Goal: Find specific page/section: Find specific page/section

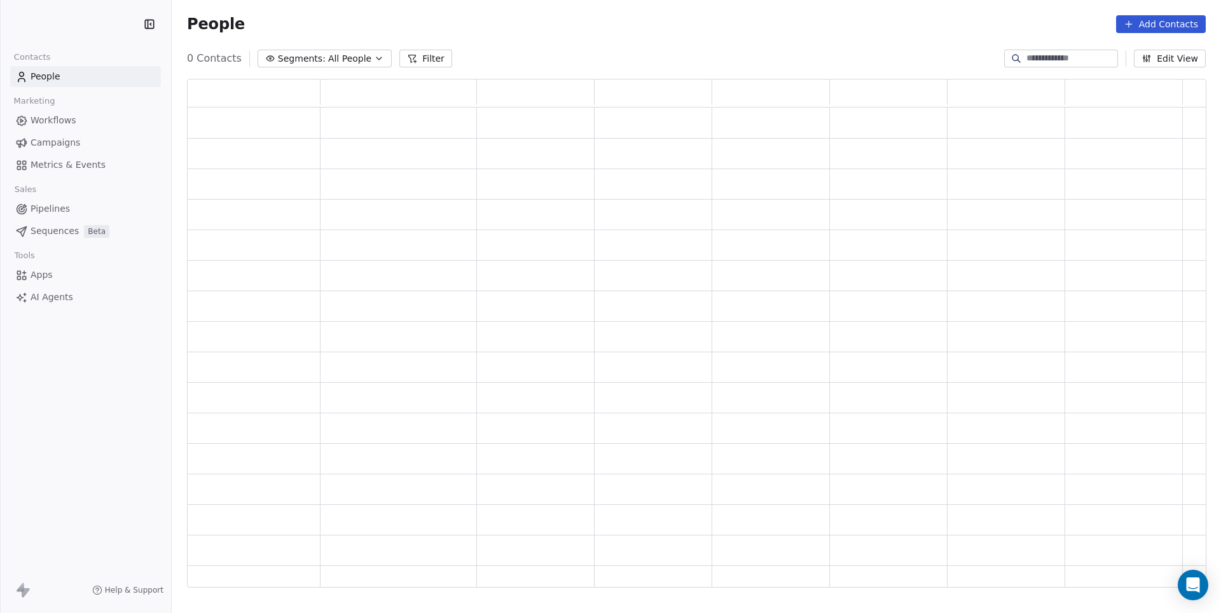
scroll to position [509, 1018]
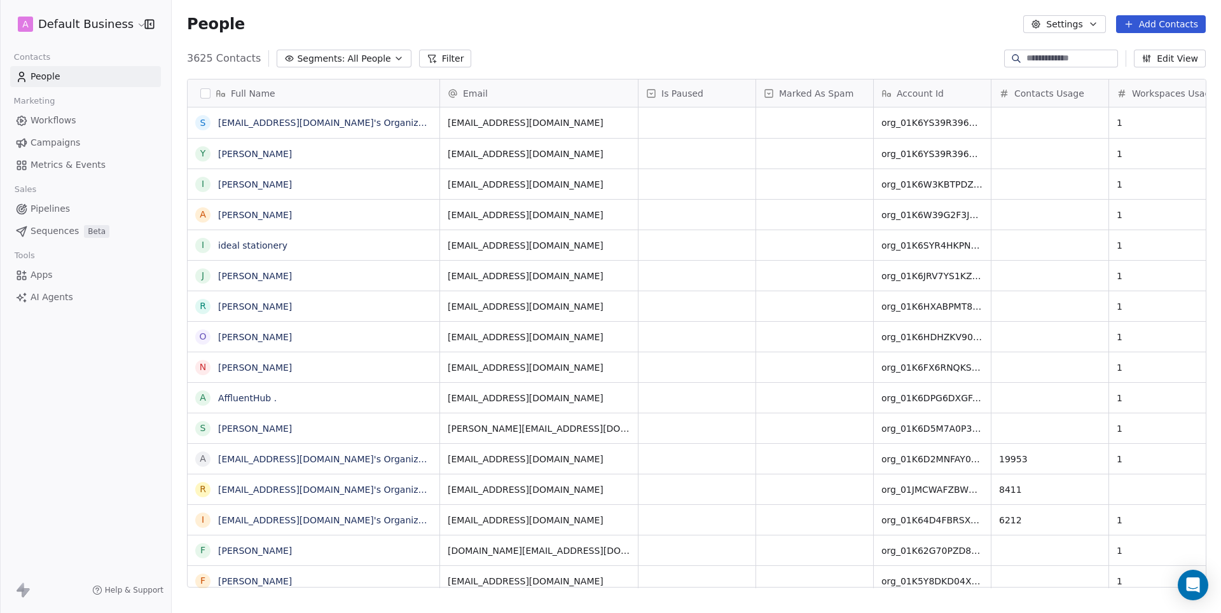
click at [93, 29] on html "A Default Business Contacts People Marketing Workflows Campaigns Metrics & Even…" at bounding box center [610, 306] width 1221 height 613
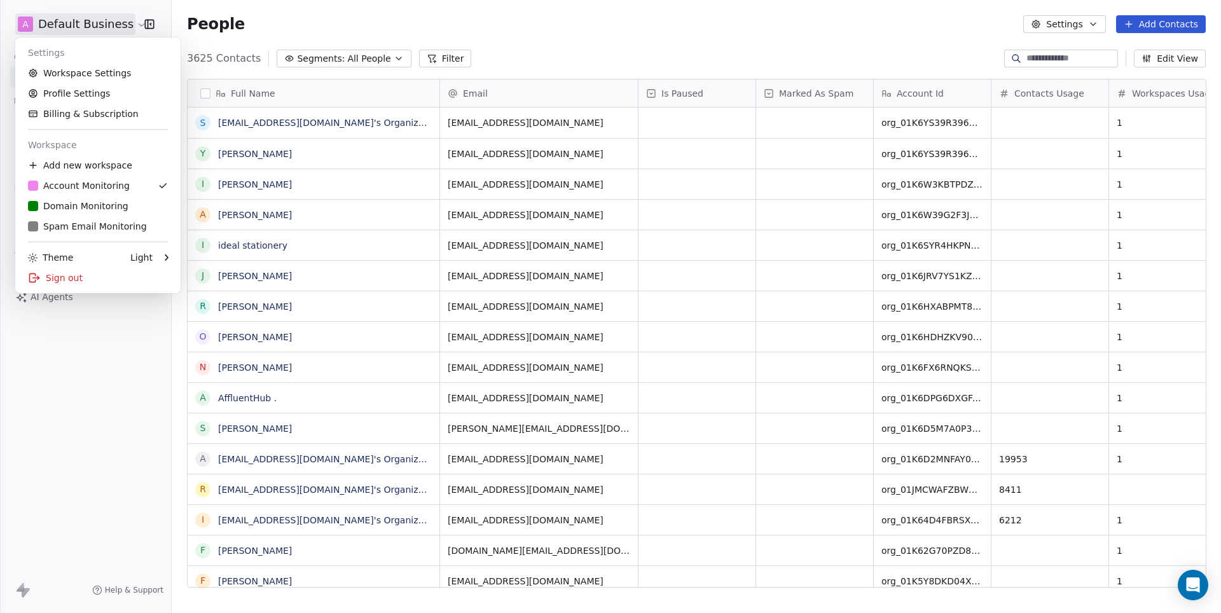
scroll to position [539, 1049]
click at [103, 204] on div "D Domain Monitoring" at bounding box center [78, 206] width 101 height 13
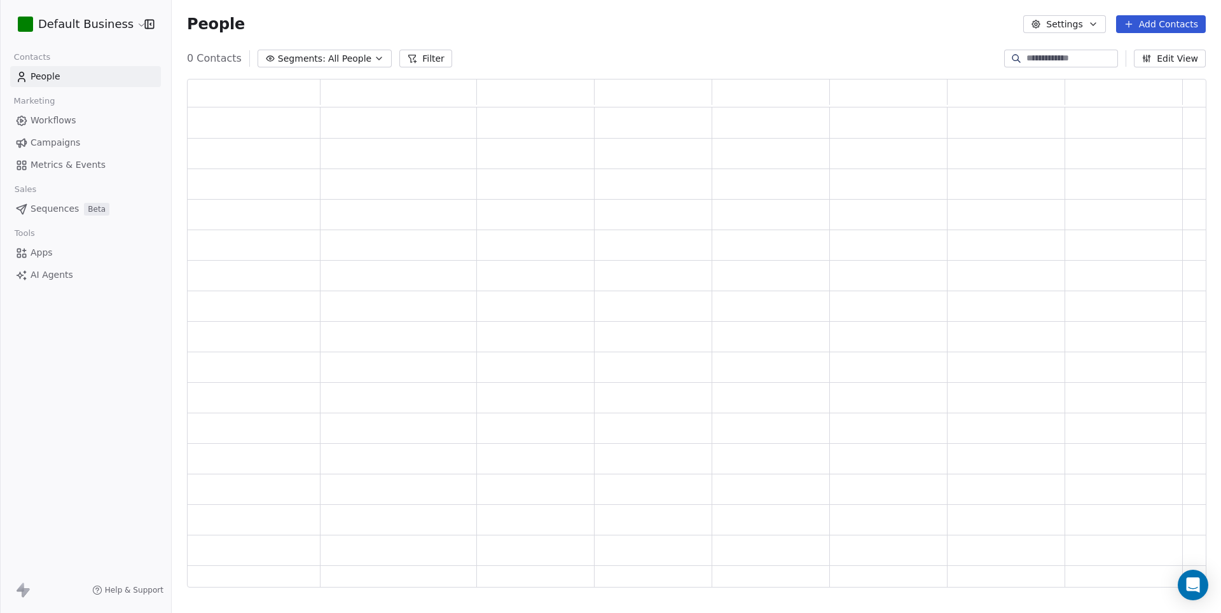
scroll to position [1, 1]
click at [83, 1] on div "D Default Business" at bounding box center [85, 24] width 171 height 48
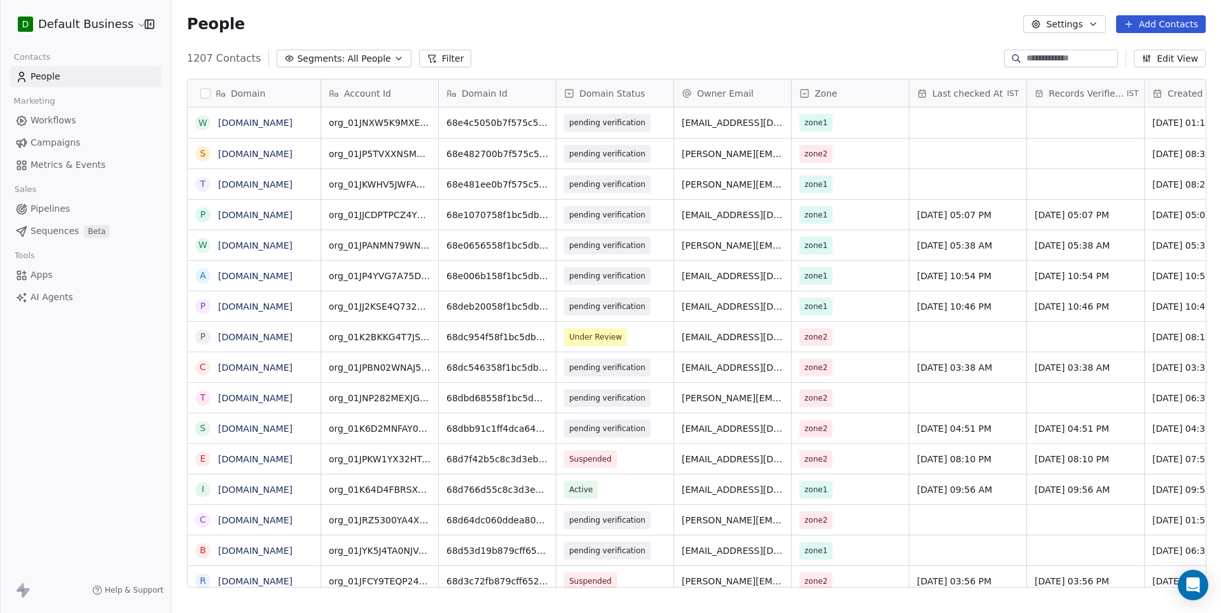
scroll to position [539, 1049]
click at [1039, 55] on input at bounding box center [1071, 58] width 89 height 13
paste input "**********"
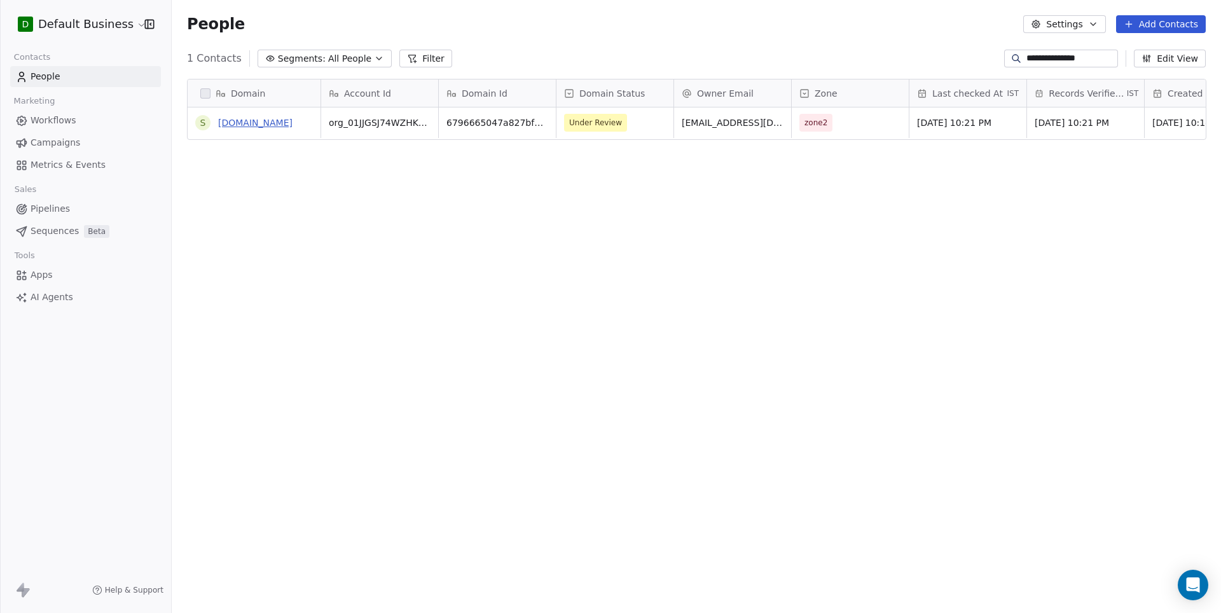
type input "**********"
click at [278, 122] on link "[DOMAIN_NAME]" at bounding box center [255, 123] width 74 height 10
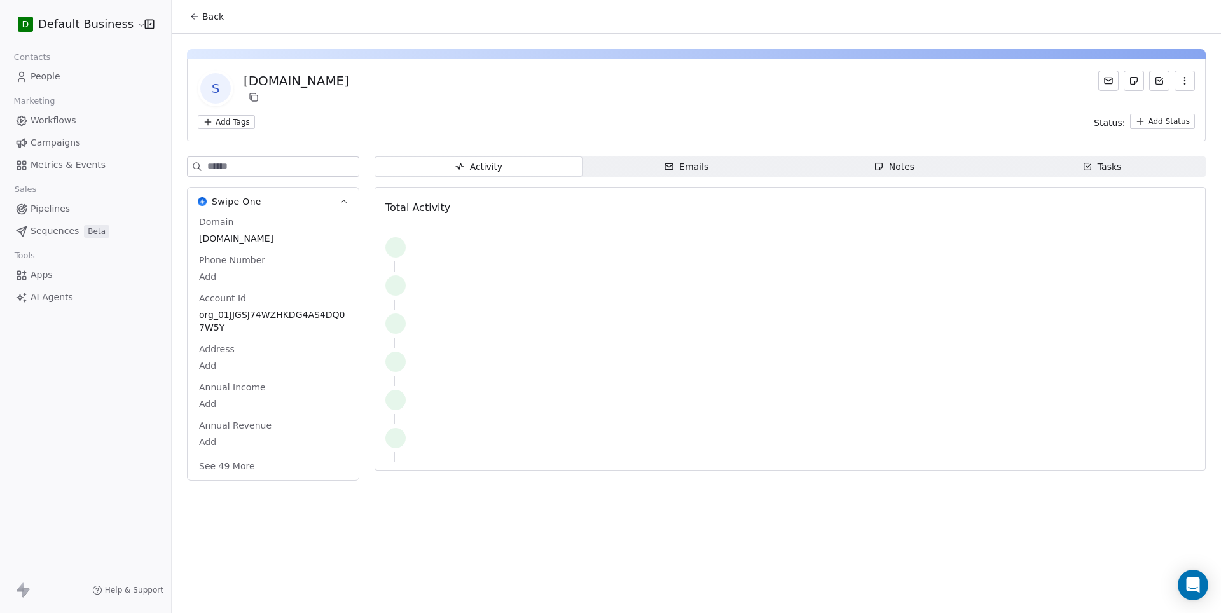
click at [237, 472] on button "See 49 More" at bounding box center [226, 466] width 71 height 23
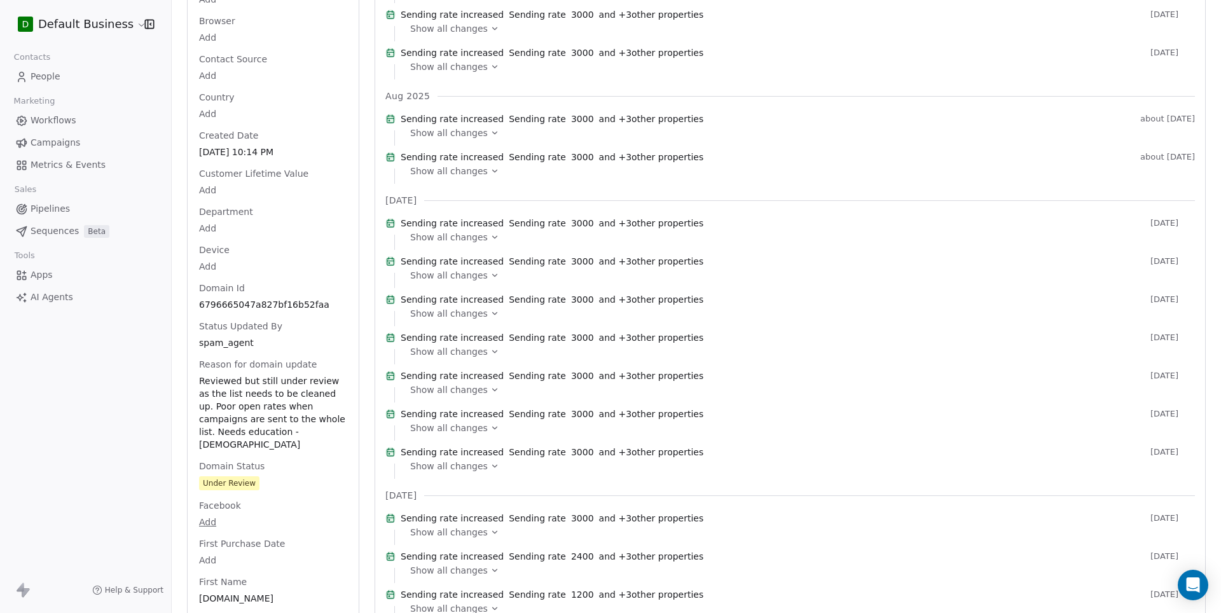
scroll to position [555, 0]
